Goal: Find specific page/section: Find specific page/section

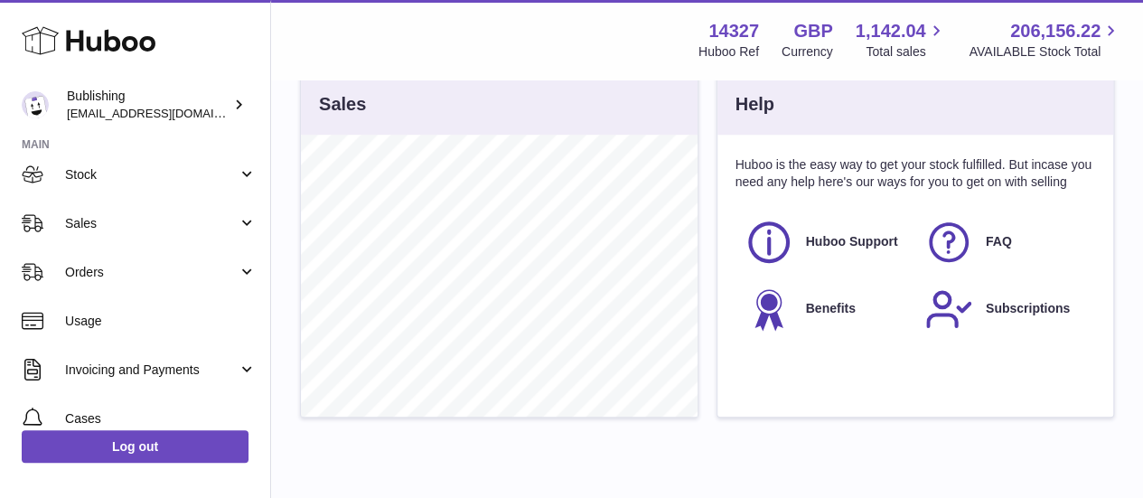
scroll to position [170, 0]
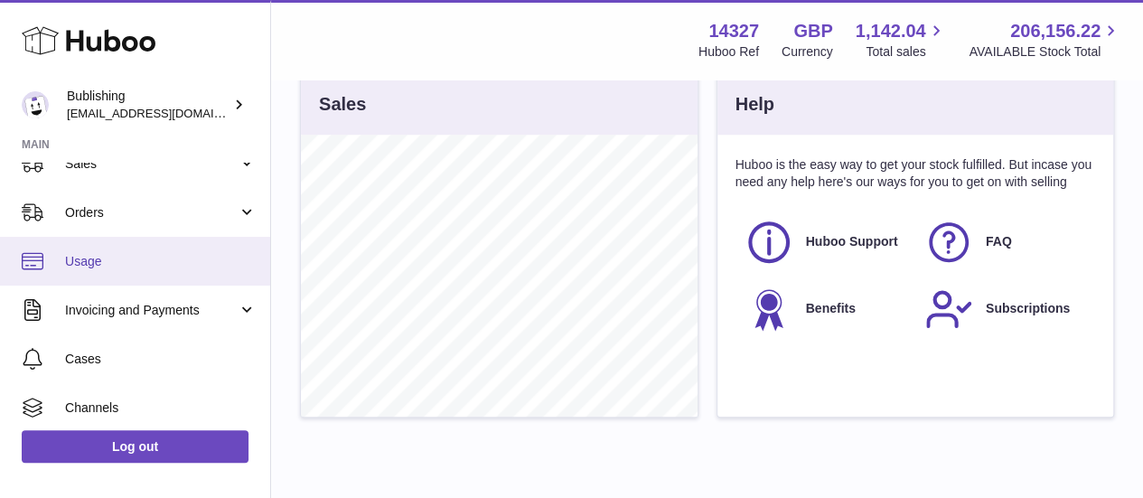
click at [150, 253] on span "Usage" at bounding box center [161, 261] width 192 height 17
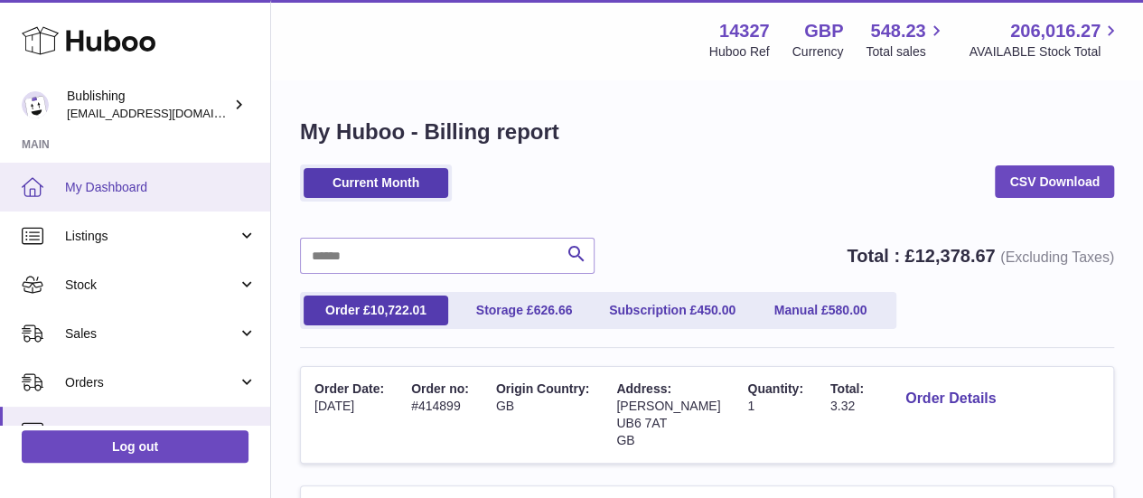
click at [87, 200] on link "My Dashboard" at bounding box center [135, 187] width 270 height 49
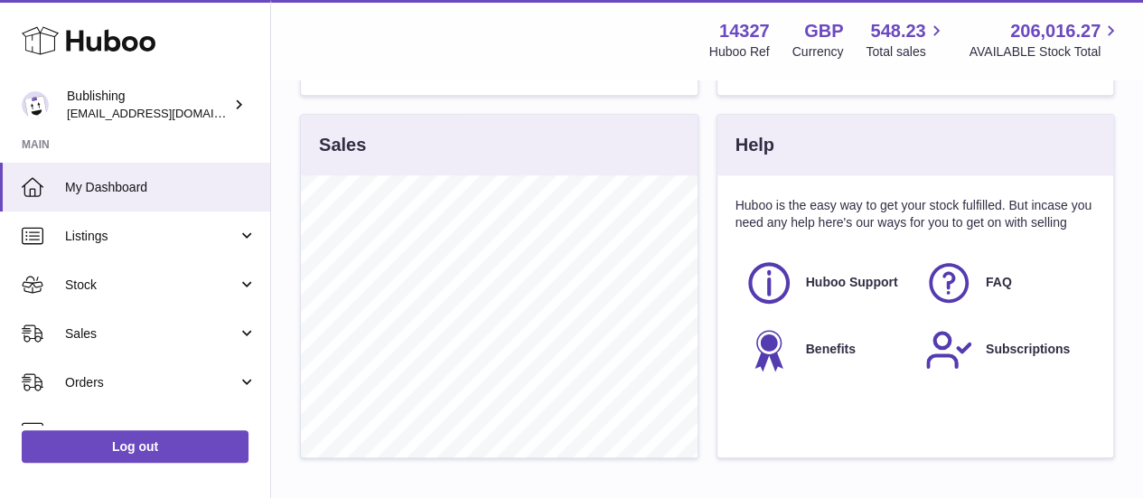
scroll to position [569, 0]
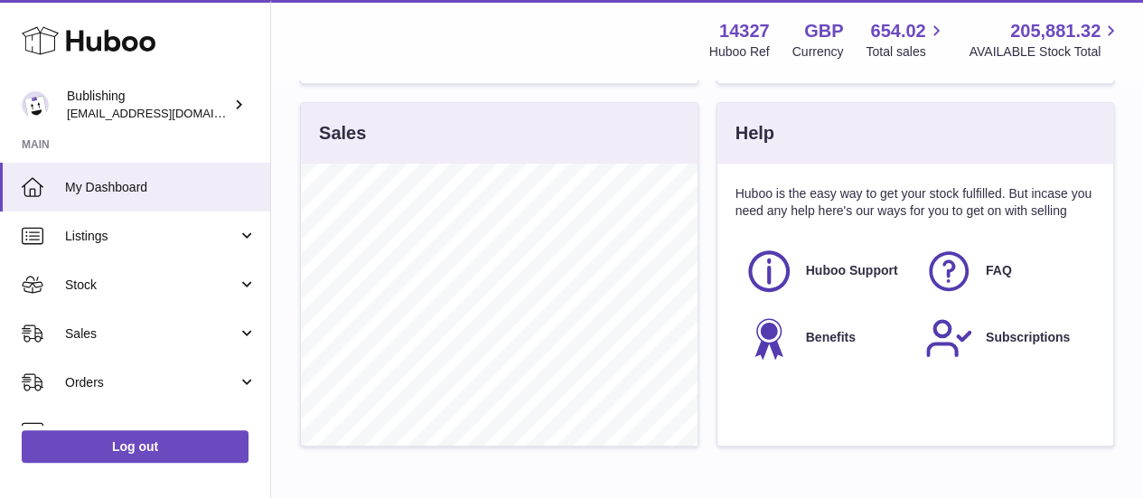
scroll to position [582, 0]
